Goal: Information Seeking & Learning: Compare options

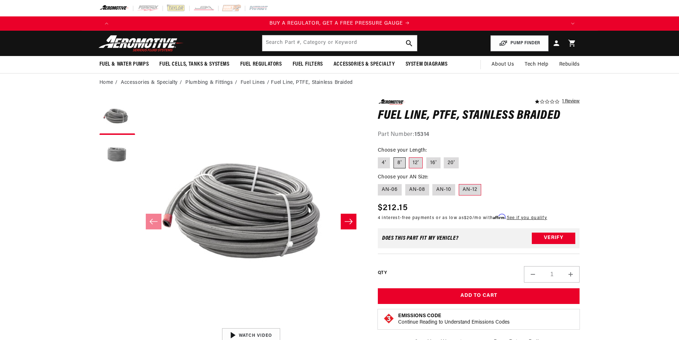
click at [396, 161] on label "8'" at bounding box center [399, 162] width 12 height 11
click at [394, 156] on input "8'" at bounding box center [393, 156] width 0 height 0
radio input "true"
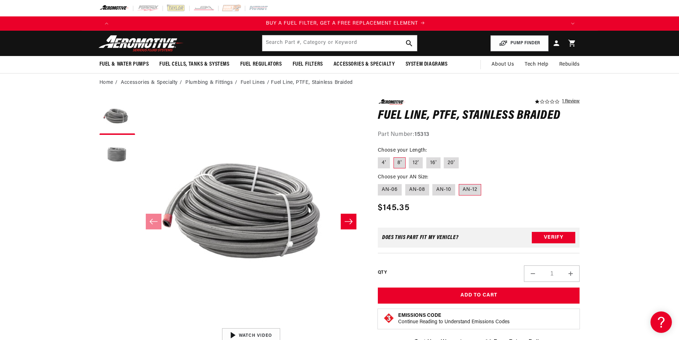
scroll to position [0, 452]
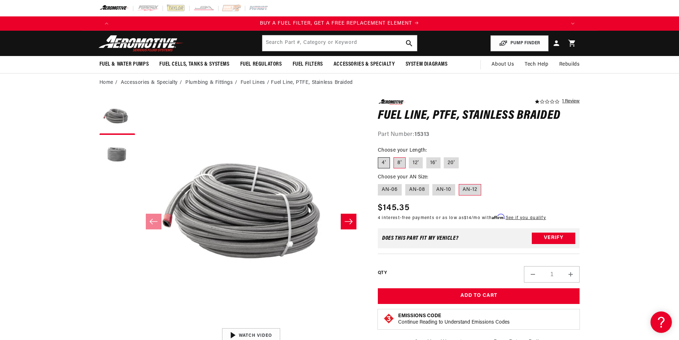
click at [382, 158] on label "4'" at bounding box center [384, 162] width 12 height 11
click at [380, 156] on input "4'" at bounding box center [380, 156] width 0 height 0
radio input "true"
click at [398, 161] on label "8'" at bounding box center [399, 162] width 12 height 11
click at [394, 156] on input "8'" at bounding box center [393, 156] width 0 height 0
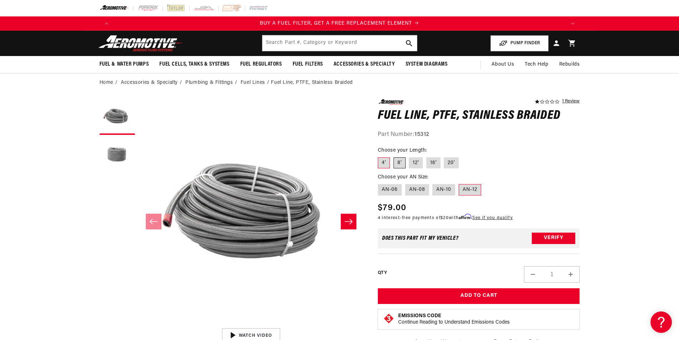
radio input "true"
click at [120, 155] on button "Load image 2 in gallery view" at bounding box center [117, 156] width 36 height 36
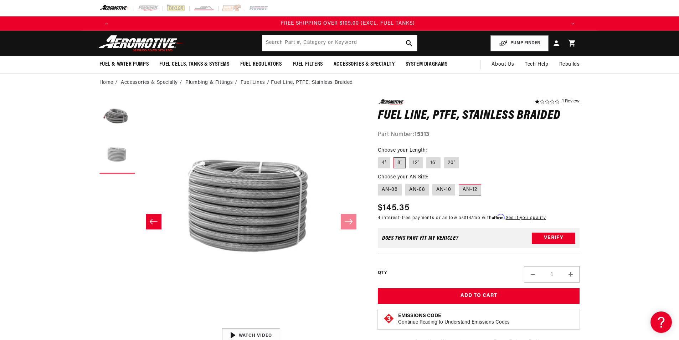
scroll to position [0, 1356]
click at [115, 120] on button "Load image 1 in gallery view" at bounding box center [117, 117] width 36 height 36
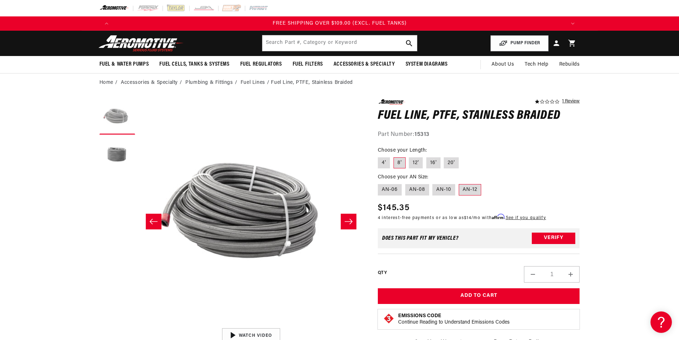
scroll to position [0, 0]
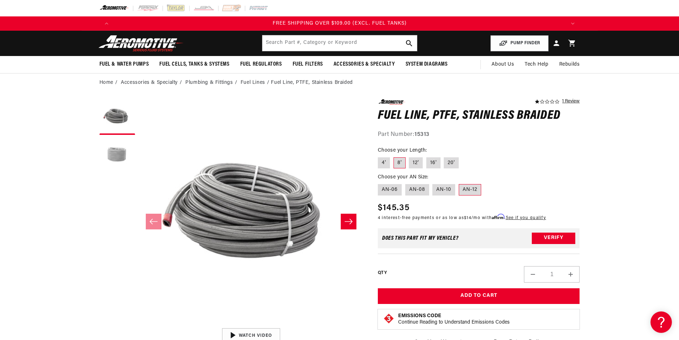
click at [124, 155] on button "Load image 2 in gallery view" at bounding box center [117, 156] width 36 height 36
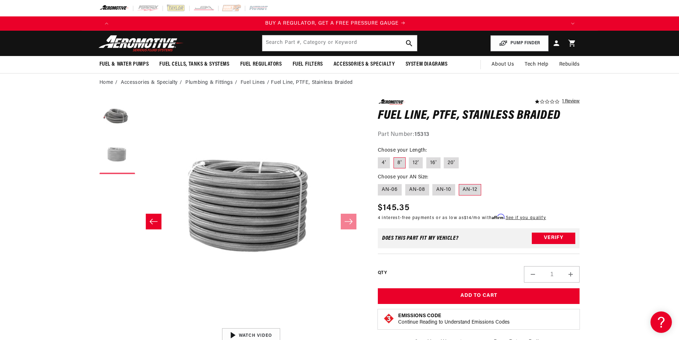
scroll to position [0, 0]
click at [446, 191] on label "AN-10" at bounding box center [443, 189] width 23 height 11
click at [433, 183] on input "AN-10" at bounding box center [433, 182] width 0 height 0
radio input "true"
click at [431, 190] on fieldset "Choose your AN Size: AN-06 AN-08 AN-10 AN-12" at bounding box center [479, 184] width 202 height 23
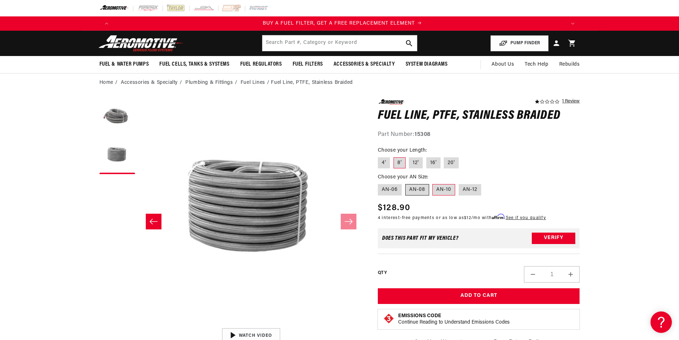
scroll to position [0, 452]
click at [419, 191] on label "AN-08" at bounding box center [417, 189] width 24 height 11
click at [406, 183] on input "AN-08" at bounding box center [405, 182] width 0 height 0
radio input "true"
click at [391, 192] on label "AN-06" at bounding box center [390, 189] width 24 height 11
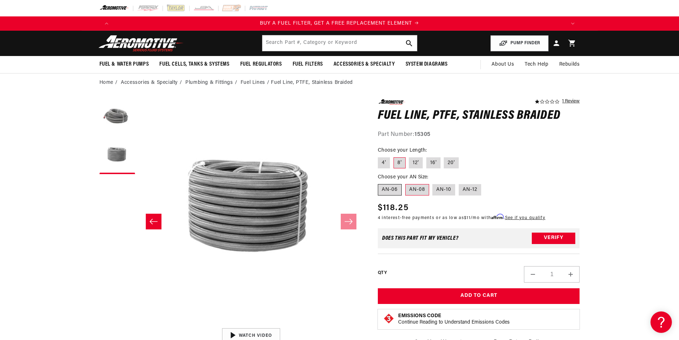
click at [380, 183] on input "AN-06" at bounding box center [380, 182] width 0 height 0
radio input "true"
click at [463, 189] on label "AN-12" at bounding box center [470, 189] width 22 height 11
click at [459, 183] on input "AN-12" at bounding box center [459, 182] width 0 height 0
radio input "true"
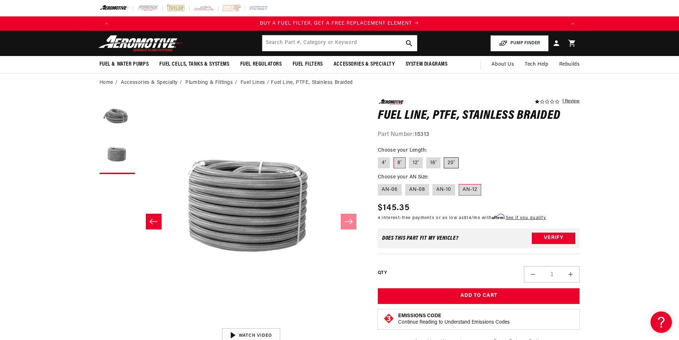
click at [451, 163] on label "20'" at bounding box center [451, 162] width 15 height 11
click at [444, 156] on input "20'" at bounding box center [444, 156] width 0 height 0
radio input "true"
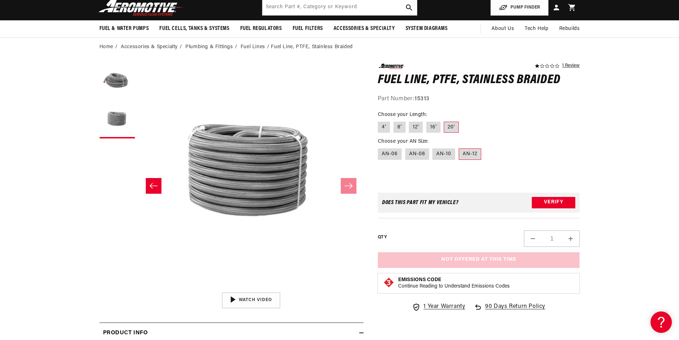
scroll to position [0, 1356]
click at [432, 125] on label "16'" at bounding box center [433, 127] width 14 height 11
click at [427, 120] on input "16'" at bounding box center [426, 120] width 0 height 0
radio input "true"
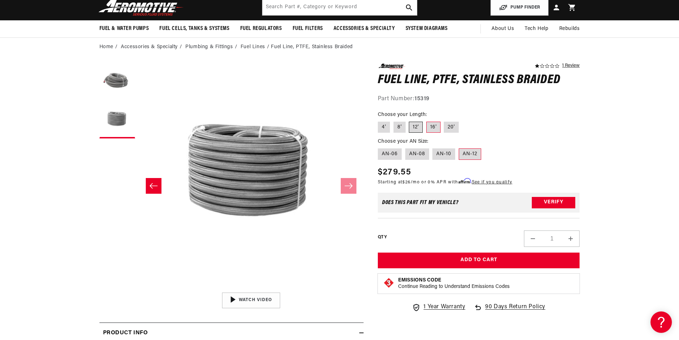
click at [412, 128] on label "12'" at bounding box center [416, 127] width 14 height 11
click at [410, 120] on input "12'" at bounding box center [409, 120] width 0 height 0
radio input "true"
click at [453, 126] on label "20'" at bounding box center [451, 127] width 15 height 11
click at [444, 120] on input "20'" at bounding box center [444, 120] width 0 height 0
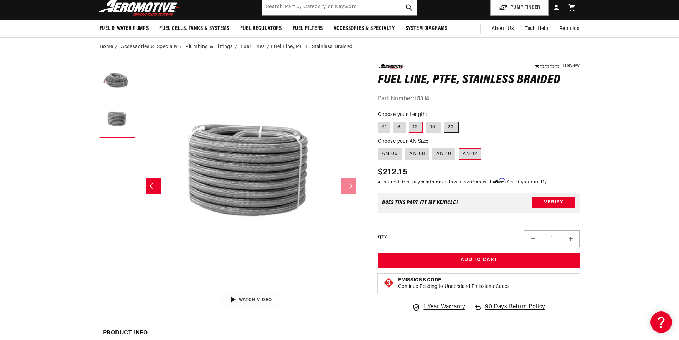
radio input "true"
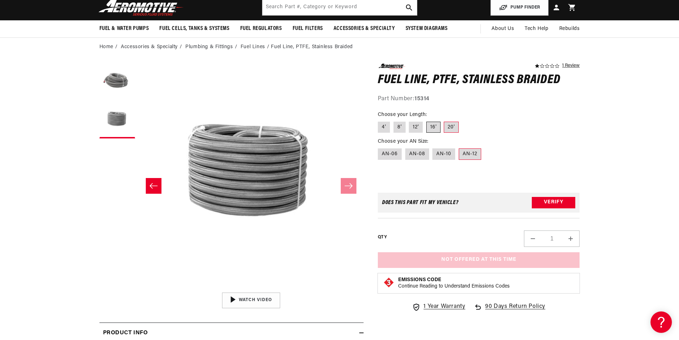
click at [432, 125] on label "16'" at bounding box center [433, 127] width 14 height 11
click at [427, 120] on input "16'" at bounding box center [426, 120] width 0 height 0
radio input "true"
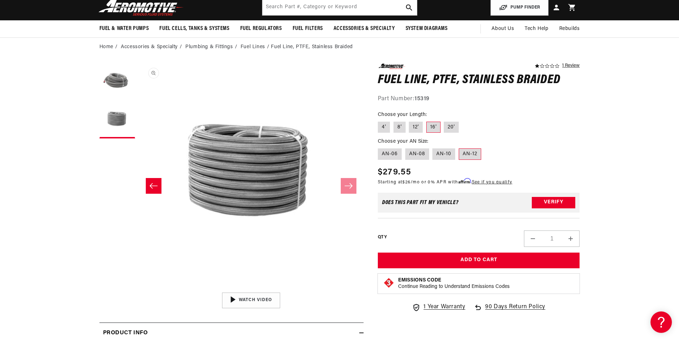
click at [139, 288] on button "Open media 2 in modal" at bounding box center [139, 288] width 0 height 0
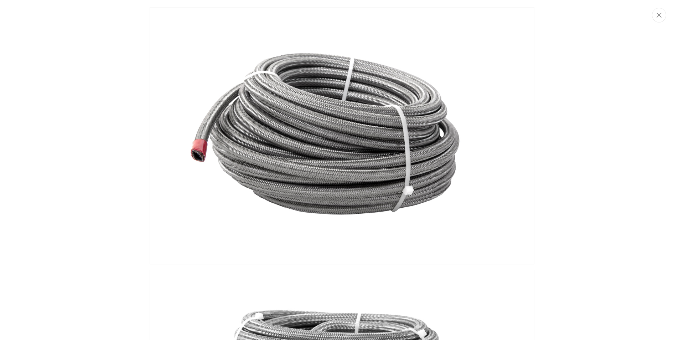
scroll to position [0, 1356]
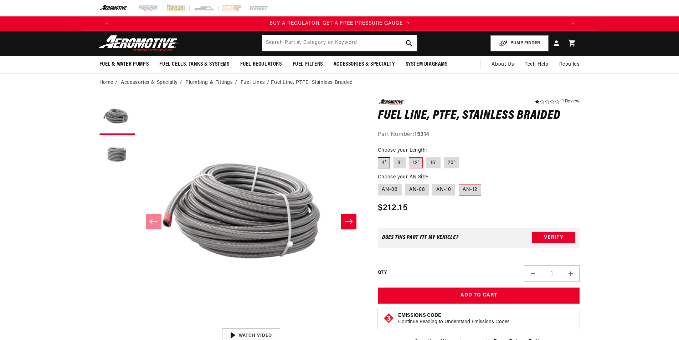
click at [384, 164] on label "4'" at bounding box center [384, 162] width 12 height 11
click at [380, 156] on input "4'" at bounding box center [380, 156] width 0 height 0
radio input "true"
click at [399, 163] on label "8'" at bounding box center [399, 162] width 12 height 11
click at [394, 156] on input "8'" at bounding box center [393, 156] width 0 height 0
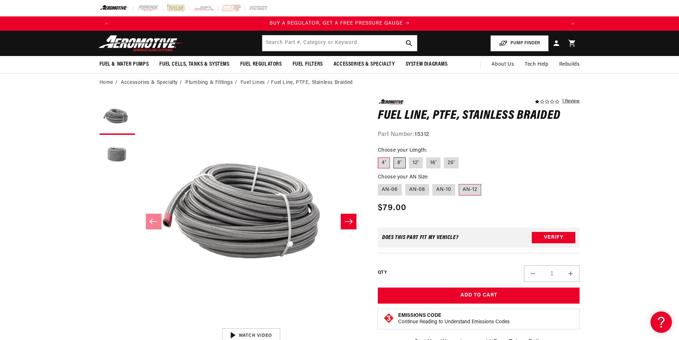
radio input "true"
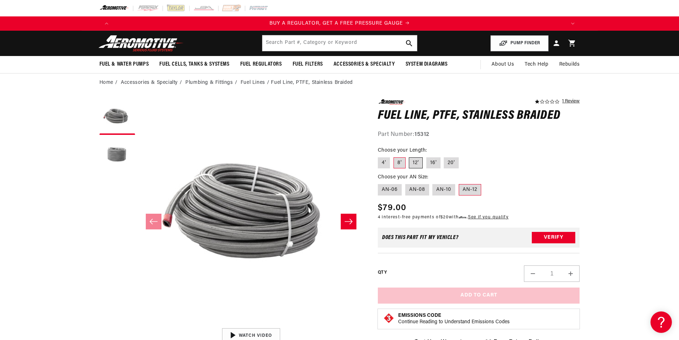
click at [417, 162] on label "12'" at bounding box center [416, 162] width 14 height 11
click at [410, 156] on input "12'" at bounding box center [409, 156] width 0 height 0
radio input "true"
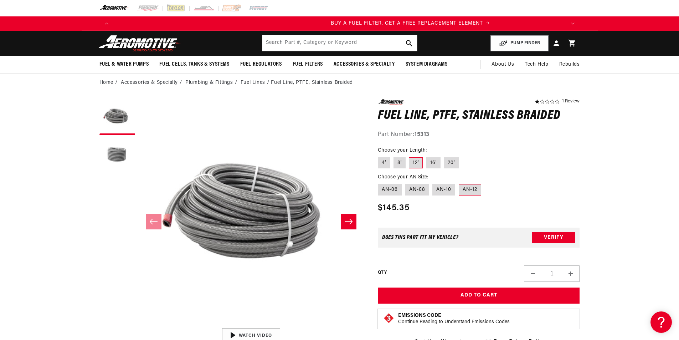
scroll to position [0, 452]
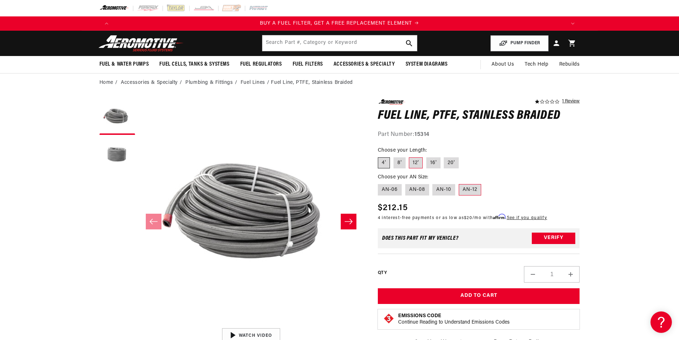
click at [382, 164] on label "4'" at bounding box center [384, 162] width 12 height 11
click at [380, 156] on input "4'" at bounding box center [380, 156] width 0 height 0
radio input "true"
click at [400, 164] on label "8'" at bounding box center [399, 162] width 12 height 11
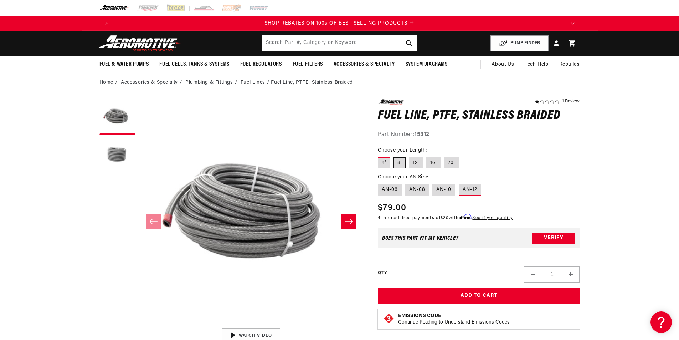
click at [394, 156] on input "8'" at bounding box center [393, 156] width 0 height 0
radio input "true"
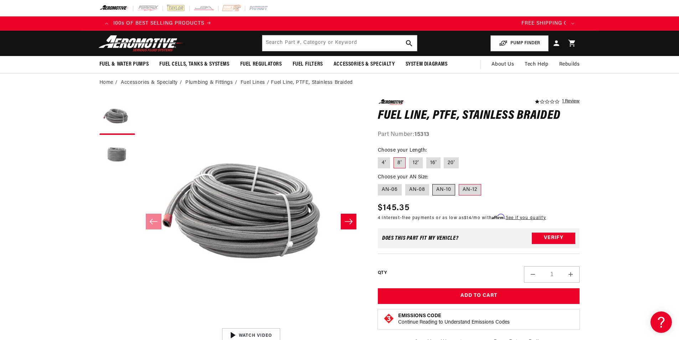
click at [442, 191] on label "AN-10" at bounding box center [443, 189] width 23 height 11
click at [433, 183] on input "AN-10" at bounding box center [433, 182] width 0 height 0
radio input "true"
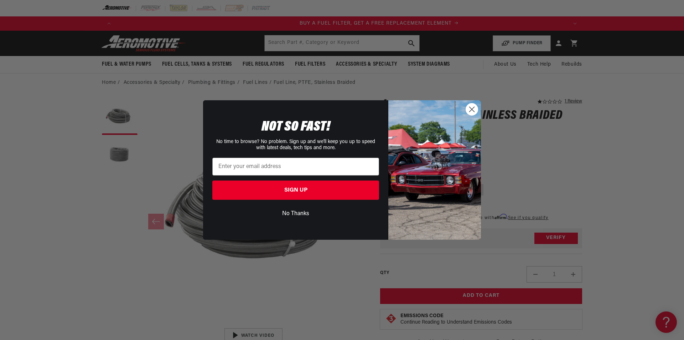
scroll to position [0, 444]
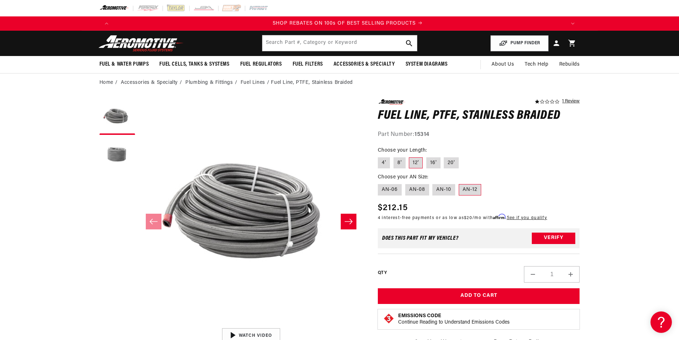
scroll to position [0, 904]
click at [398, 162] on label "8'" at bounding box center [399, 162] width 12 height 11
click at [394, 156] on input "8'" at bounding box center [393, 156] width 0 height 0
radio input "true"
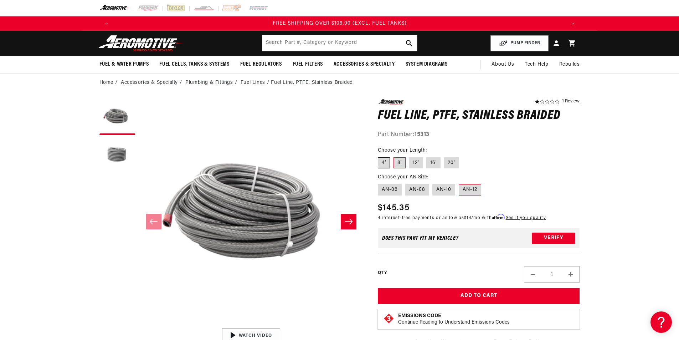
click at [382, 163] on label "4'" at bounding box center [384, 162] width 12 height 11
click at [380, 156] on input "4'" at bounding box center [380, 156] width 0 height 0
radio input "true"
click at [444, 191] on label "AN-10" at bounding box center [443, 189] width 23 height 11
click at [433, 183] on input "AN-10" at bounding box center [433, 182] width 0 height 0
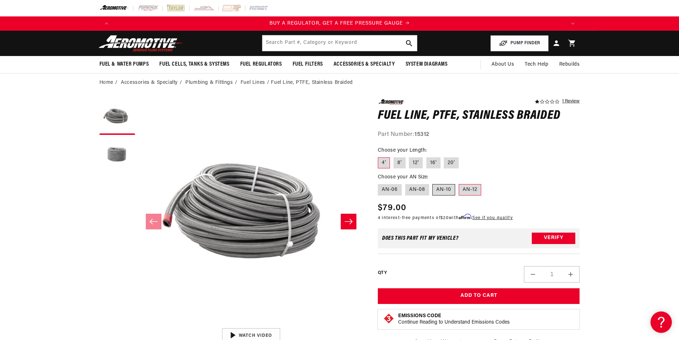
radio input "true"
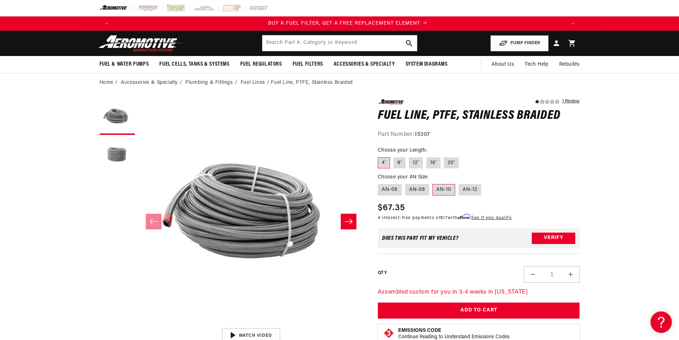
scroll to position [0, 452]
click at [397, 164] on label "8'" at bounding box center [399, 162] width 12 height 11
click at [394, 156] on input "8'" at bounding box center [393, 156] width 0 height 0
radio input "true"
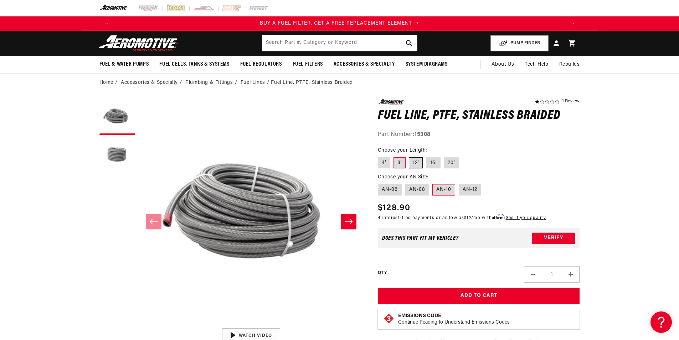
click at [415, 165] on label "12'" at bounding box center [416, 162] width 14 height 11
click at [410, 156] on input "12'" at bounding box center [409, 156] width 0 height 0
radio input "true"
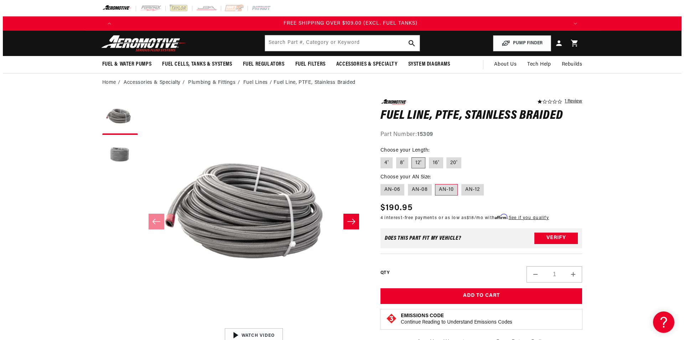
scroll to position [0, 1356]
